Goal: Obtain resource: Obtain resource

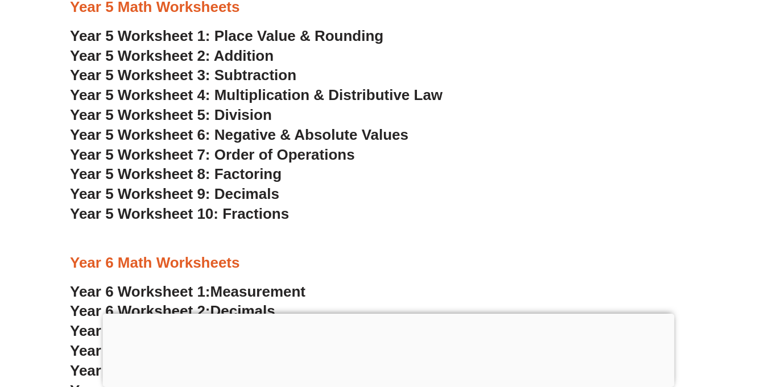
scroll to position [2285, 0]
click at [525, 126] on h3 "Year 5 Worksheet 6: Negative & Absolute Values" at bounding box center [388, 134] width 637 height 19
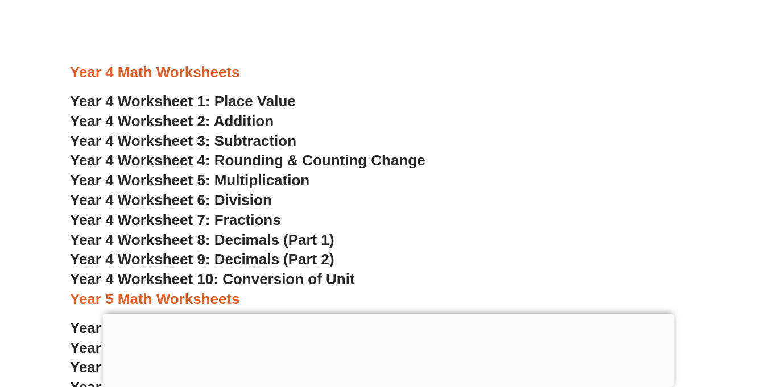
scroll to position [1991, 0]
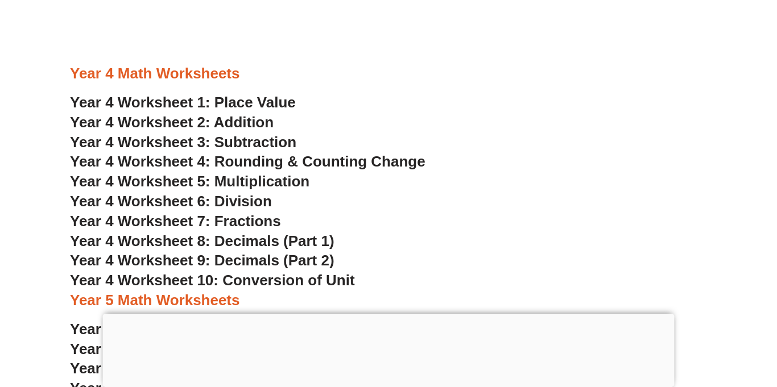
click at [282, 188] on span "Year 4 Worksheet 5: Multiplication" at bounding box center [190, 181] width 240 height 17
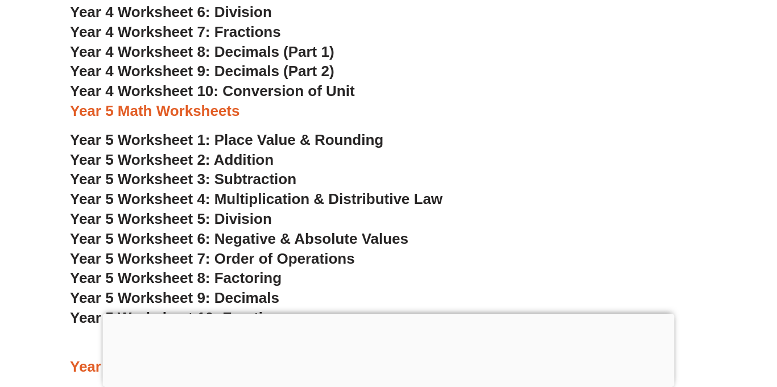
scroll to position [2184, 0]
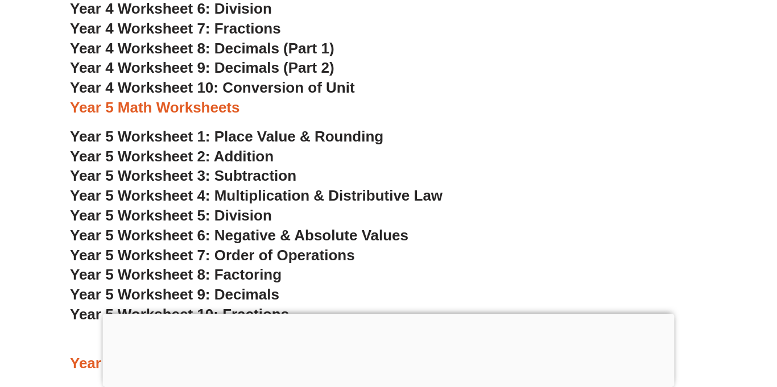
click at [344, 202] on span "Year 5 Worksheet 4: Multiplication & Distributive Law" at bounding box center [256, 195] width 373 height 17
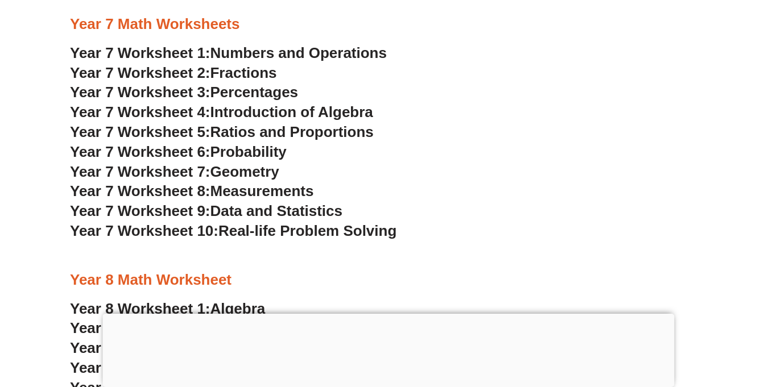
scroll to position [3313, 0]
click at [354, 48] on span "Numbers and Operations" at bounding box center [299, 52] width 176 height 17
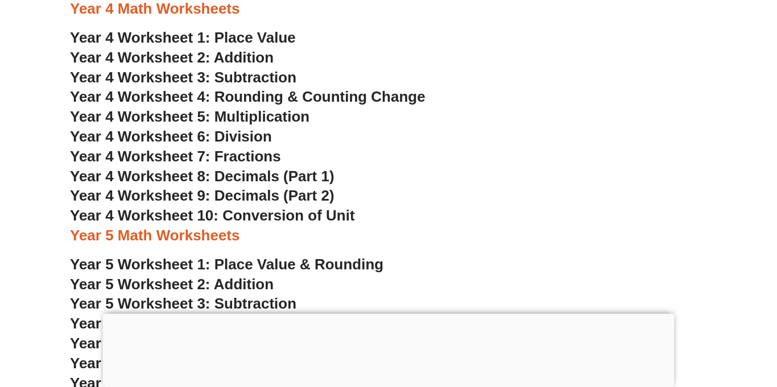
scroll to position [2057, 0]
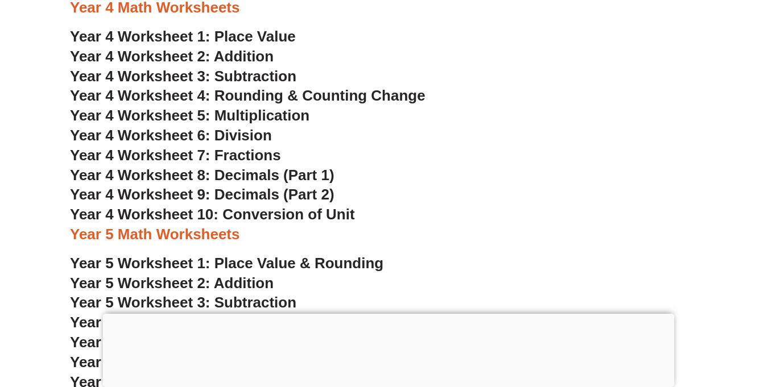
click at [274, 117] on span "Year 4 Worksheet 5: Multiplication" at bounding box center [190, 115] width 240 height 17
click at [242, 63] on span "Year 4 Worksheet 2: Addition" at bounding box center [172, 56] width 204 height 17
click at [296, 176] on span "Year 4 Worksheet 8: Decimals (Part 1)" at bounding box center [202, 175] width 265 height 17
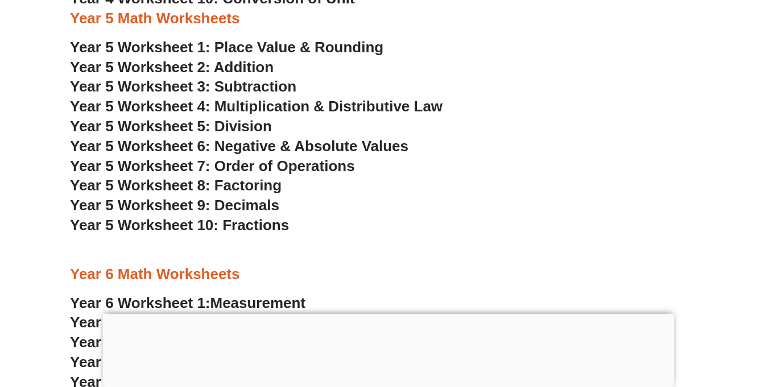
scroll to position [2274, 0]
click at [419, 110] on span "Year 5 Worksheet 4: Multiplication & Distributive Law" at bounding box center [256, 105] width 373 height 17
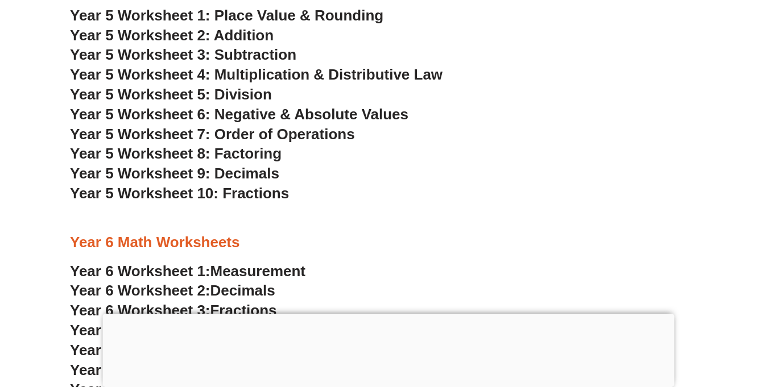
scroll to position [2303, 0]
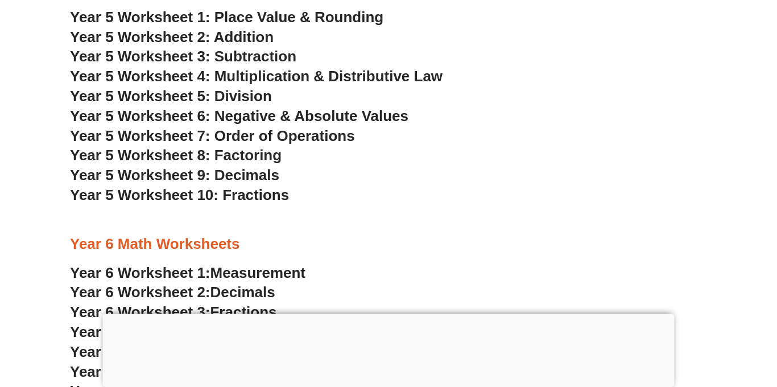
click at [357, 92] on h3 "Year 5 Worksheet 5: Division" at bounding box center [388, 96] width 637 height 19
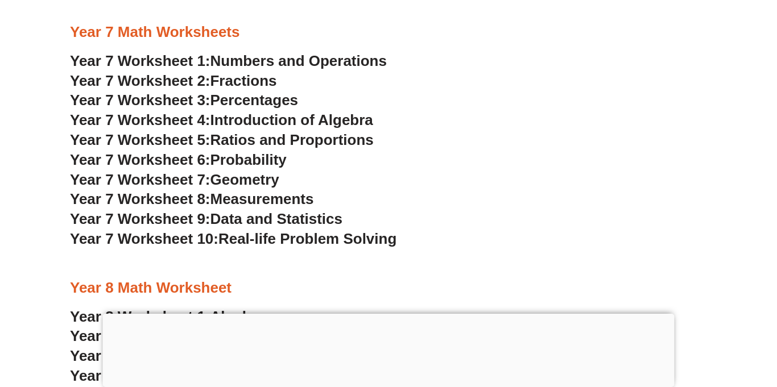
scroll to position [3306, 0]
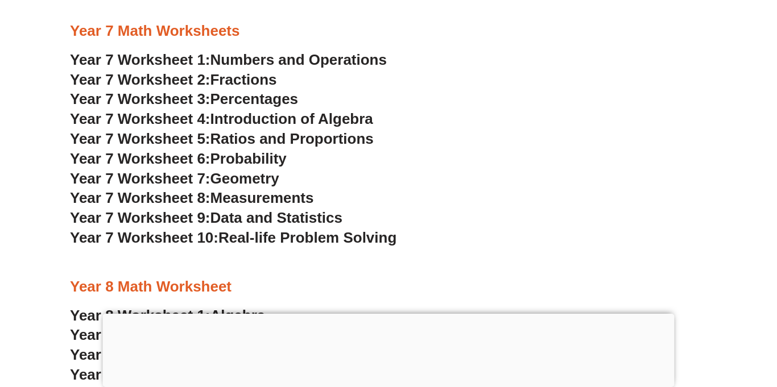
click at [300, 60] on span "Numbers and Operations" at bounding box center [299, 59] width 176 height 17
click at [348, 119] on span "Introduction of Algebra" at bounding box center [292, 118] width 163 height 17
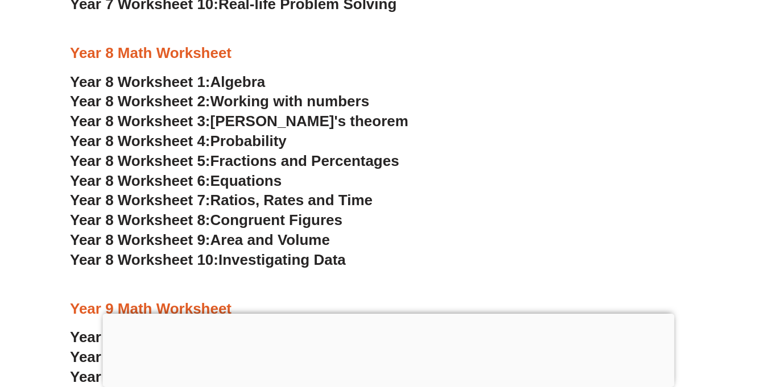
scroll to position [3542, 0]
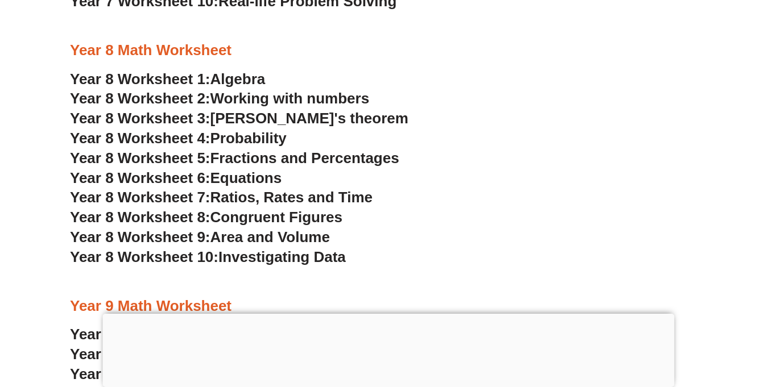
click at [340, 97] on span "Working with numbers" at bounding box center [290, 98] width 159 height 17
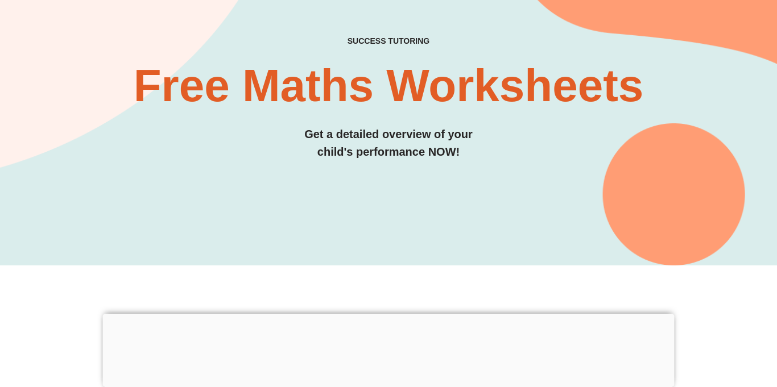
scroll to position [0, 0]
